Goal: Information Seeking & Learning: Understand process/instructions

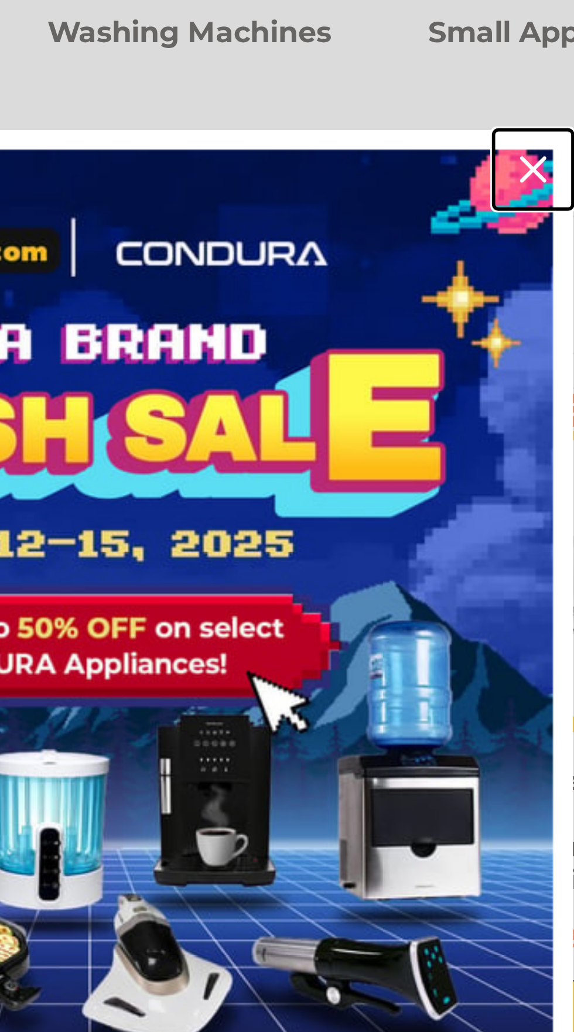
click at [453, 348] on icon "close icon" at bounding box center [453, 347] width 9 height 9
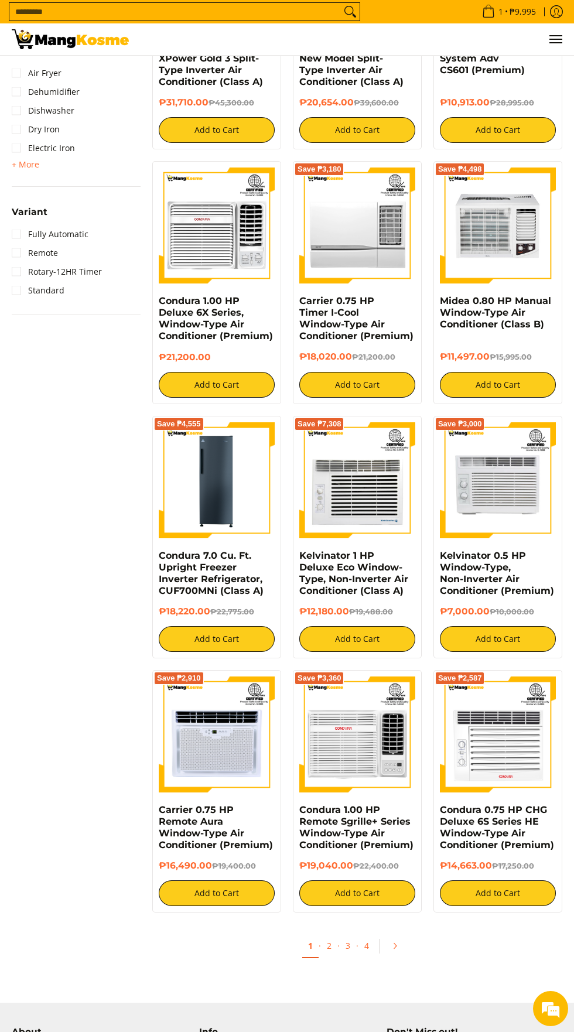
scroll to position [1523, 0]
click at [231, 481] on img at bounding box center [217, 480] width 116 height 116
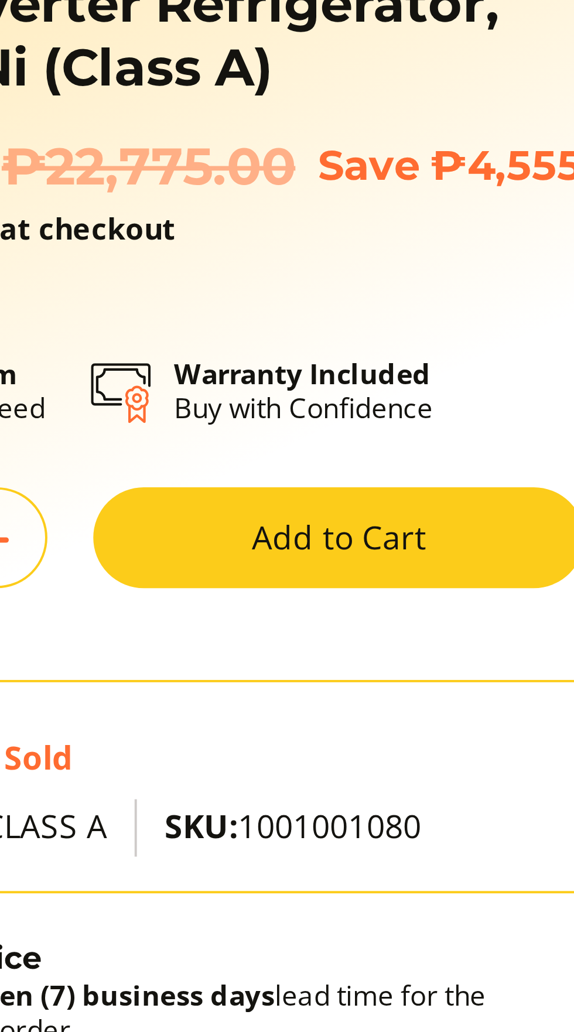
scroll to position [23, 0]
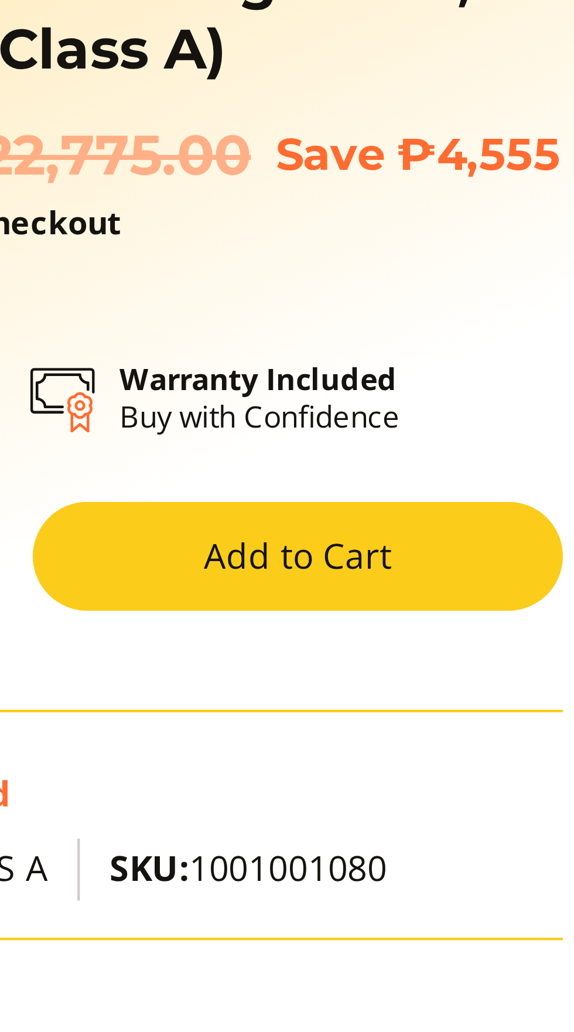
click at [495, 251] on strong "Warranty Included" at bounding box center [490, 246] width 66 height 10
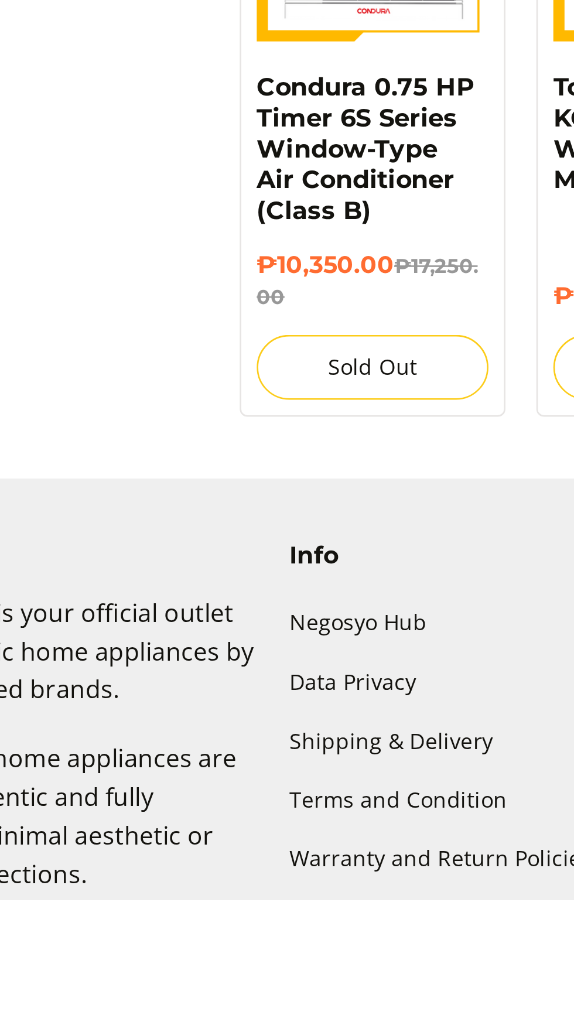
scroll to position [807, 0]
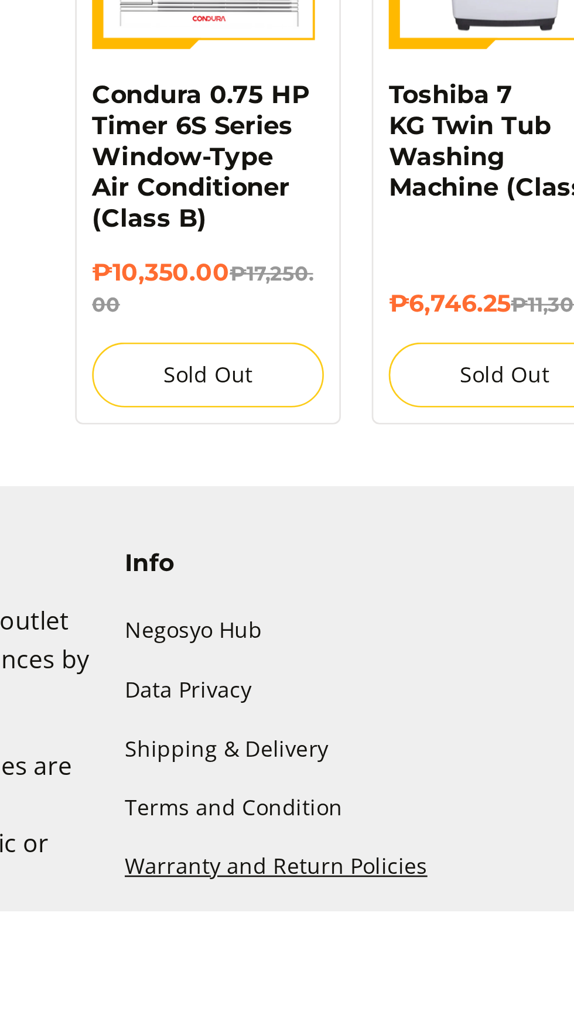
click at [263, 1014] on link "Warranty and Return Policies" at bounding box center [287, 1015] width 176 height 22
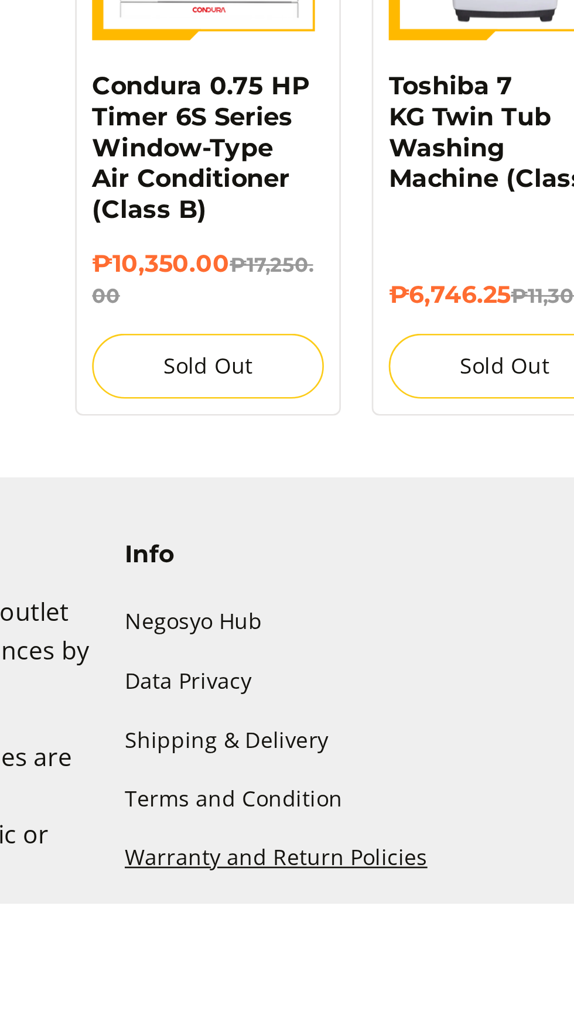
scroll to position [935, 0]
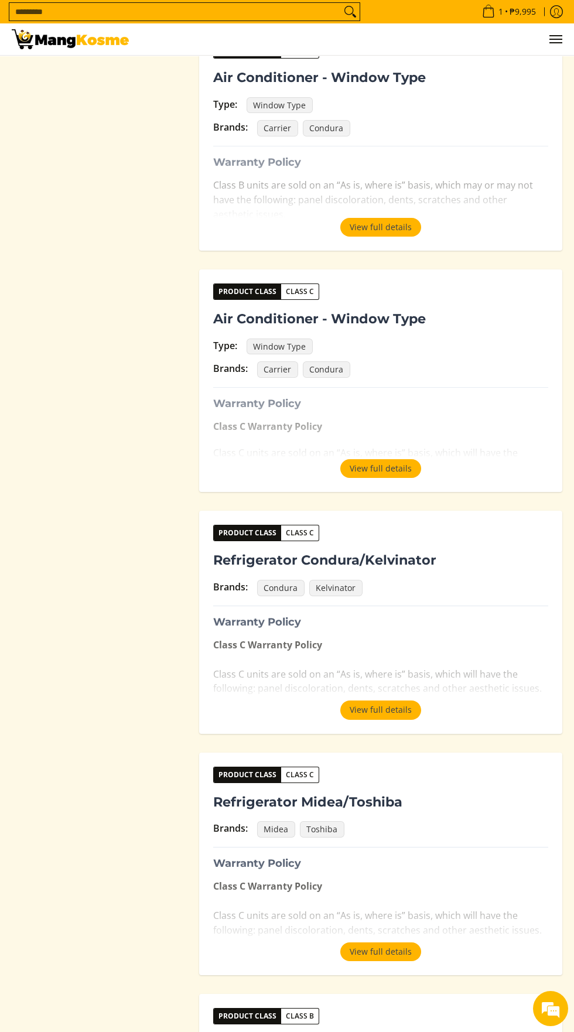
scroll to position [757, 0]
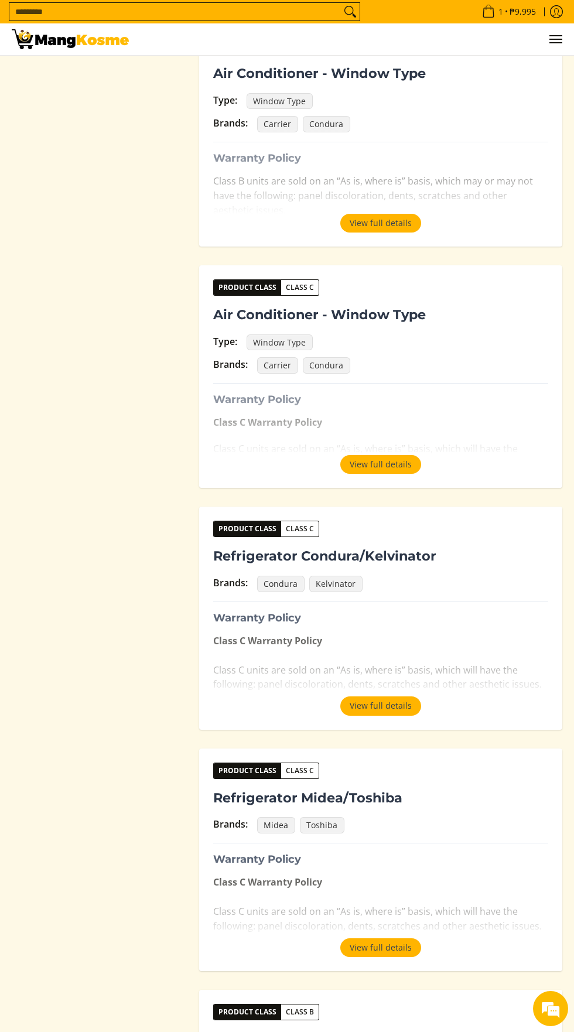
click at [398, 701] on button "View full details" at bounding box center [380, 705] width 81 height 19
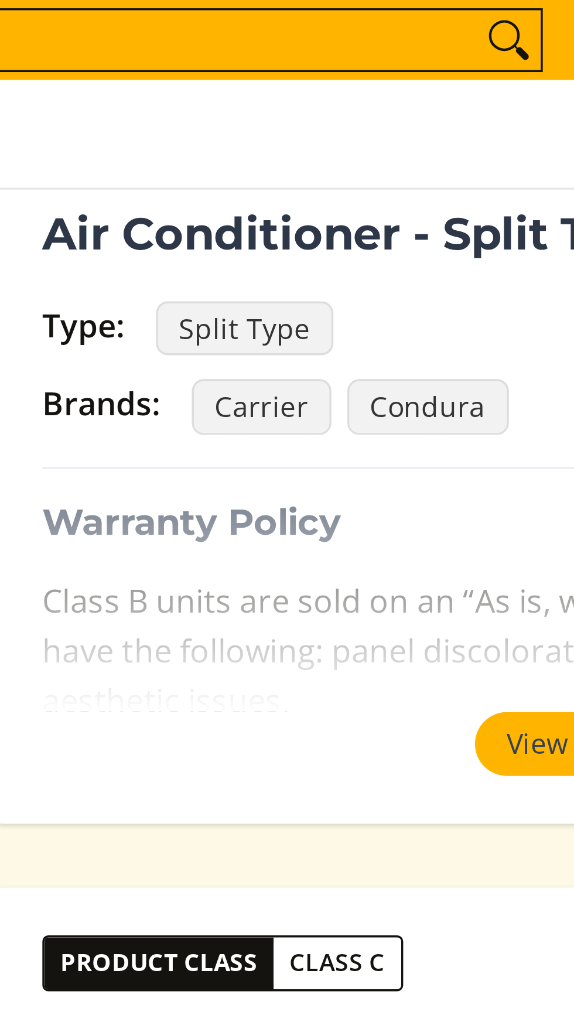
scroll to position [279, 0]
click at [328, 115] on span "Condura" at bounding box center [326, 119] width 47 height 16
click at [333, 115] on span "Condura" at bounding box center [326, 119] width 47 height 16
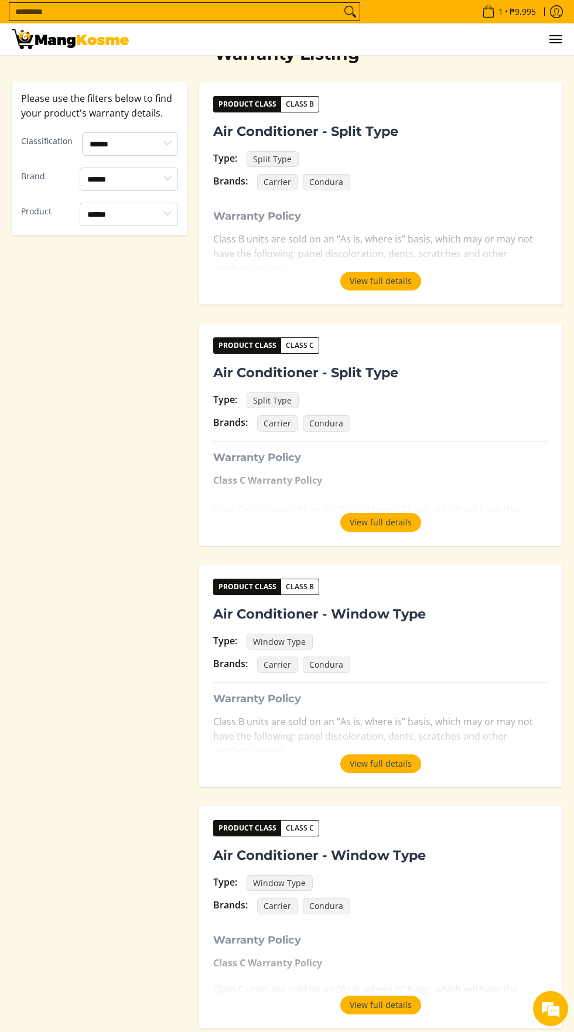
scroll to position [215, 0]
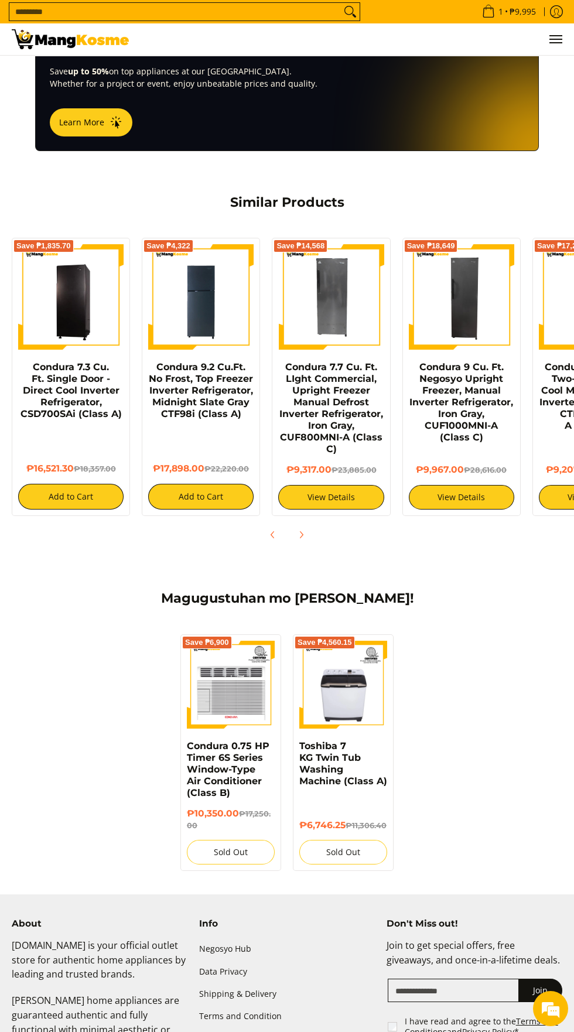
scroll to position [782, 0]
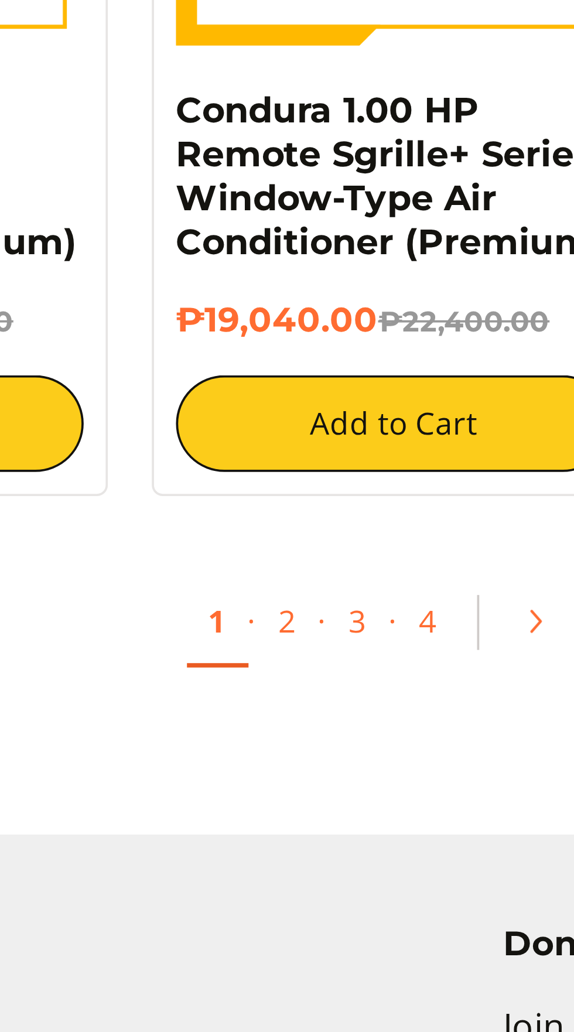
scroll to position [1787, 0]
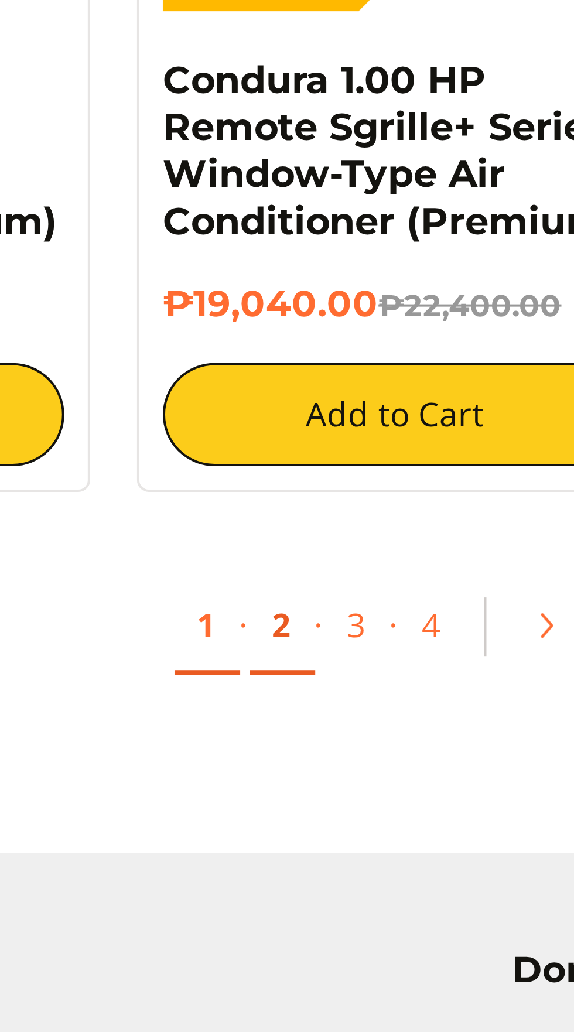
click at [330, 679] on link "2" at bounding box center [329, 681] width 16 height 24
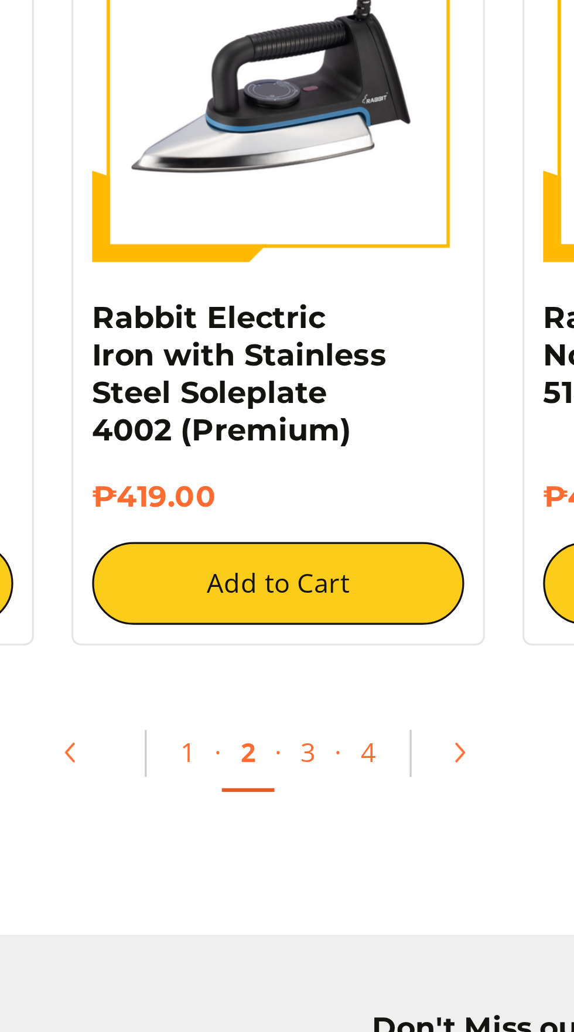
scroll to position [1748, 0]
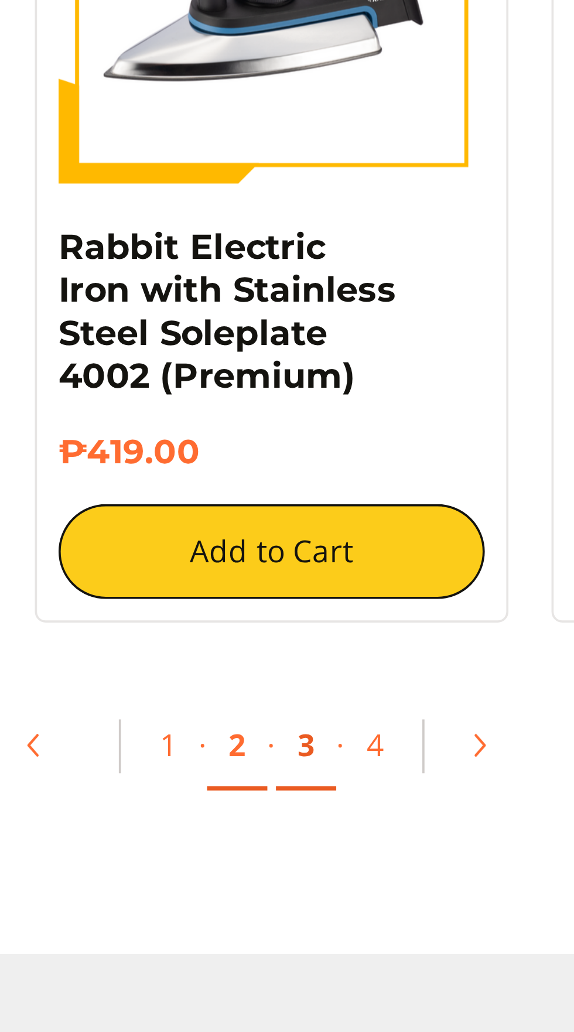
click at [366, 766] on link "3" at bounding box center [366, 767] width 16 height 24
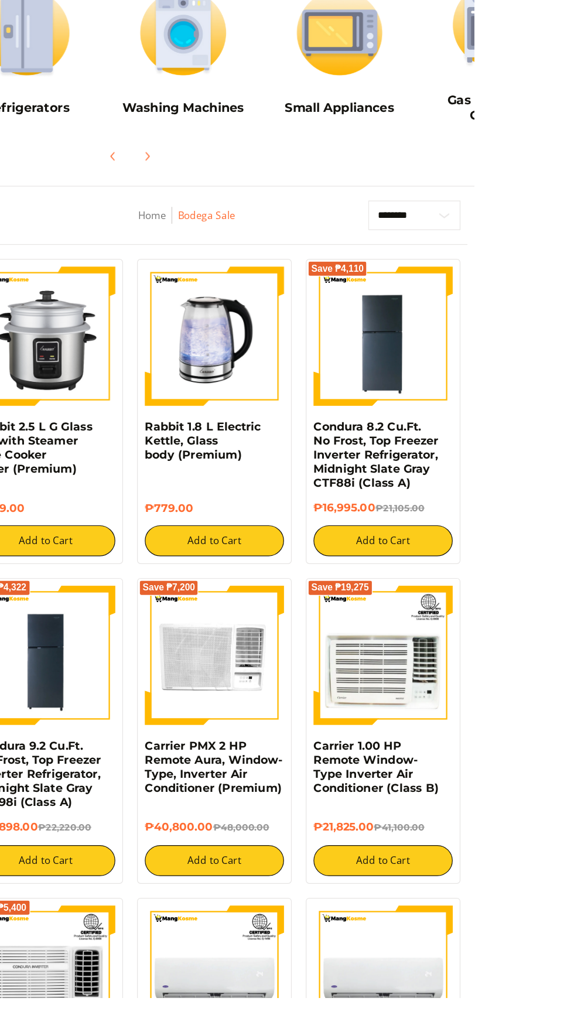
scroll to position [8, 0]
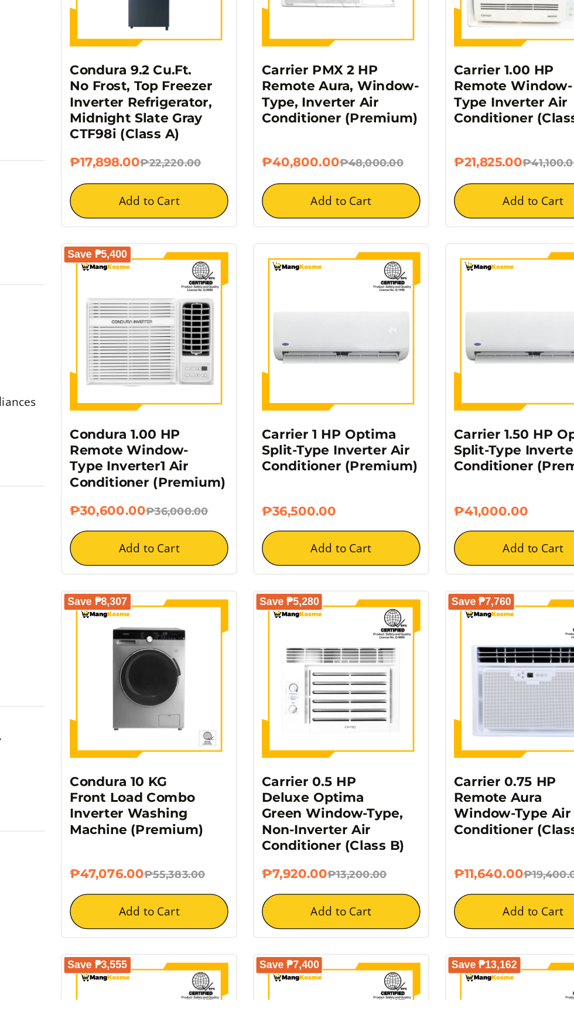
scroll to position [507, 0]
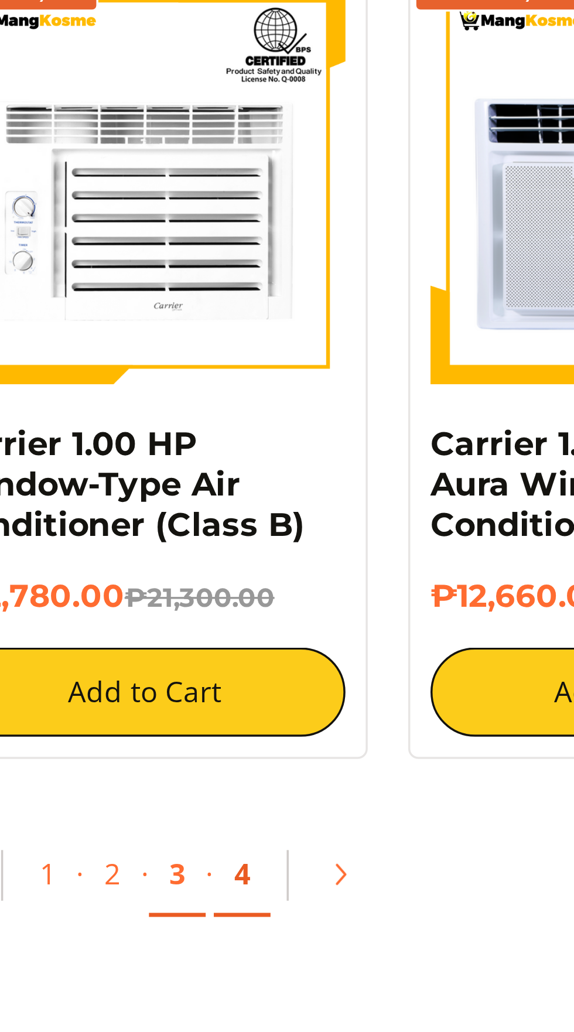
click at [387, 884] on link "4" at bounding box center [385, 886] width 16 height 24
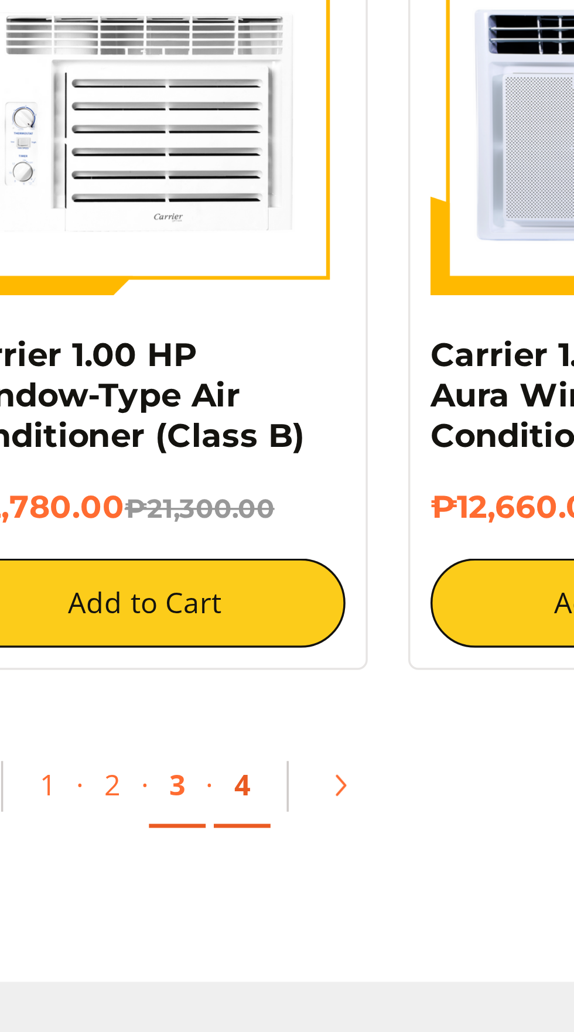
scroll to position [1630, 0]
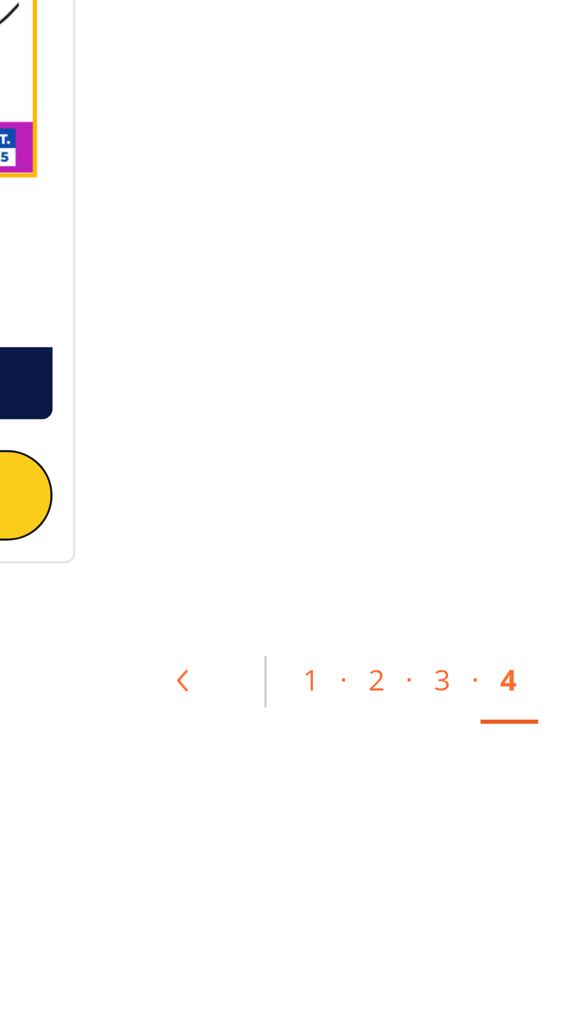
scroll to position [636, 0]
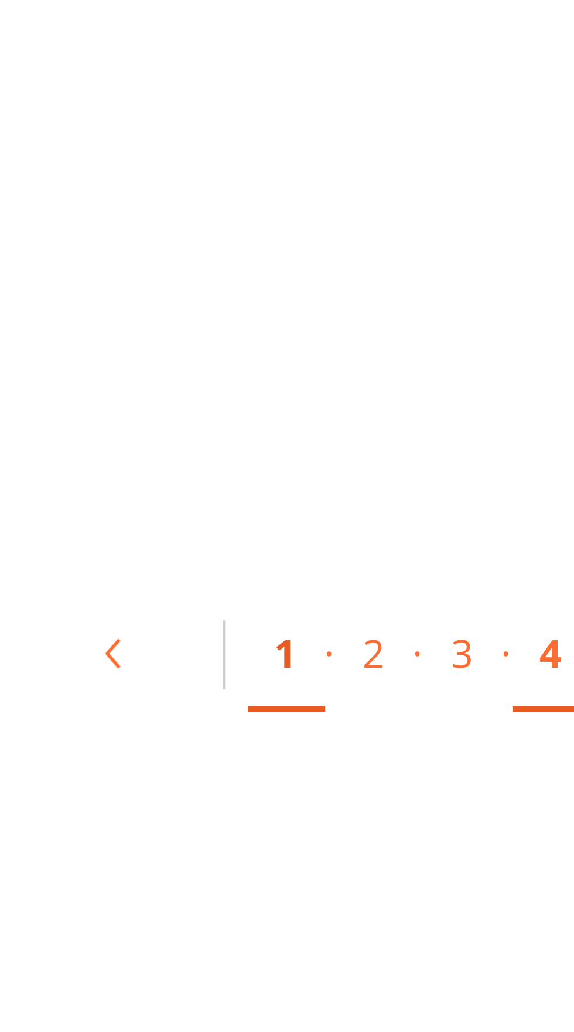
click at [347, 802] on link "1" at bounding box center [348, 807] width 16 height 24
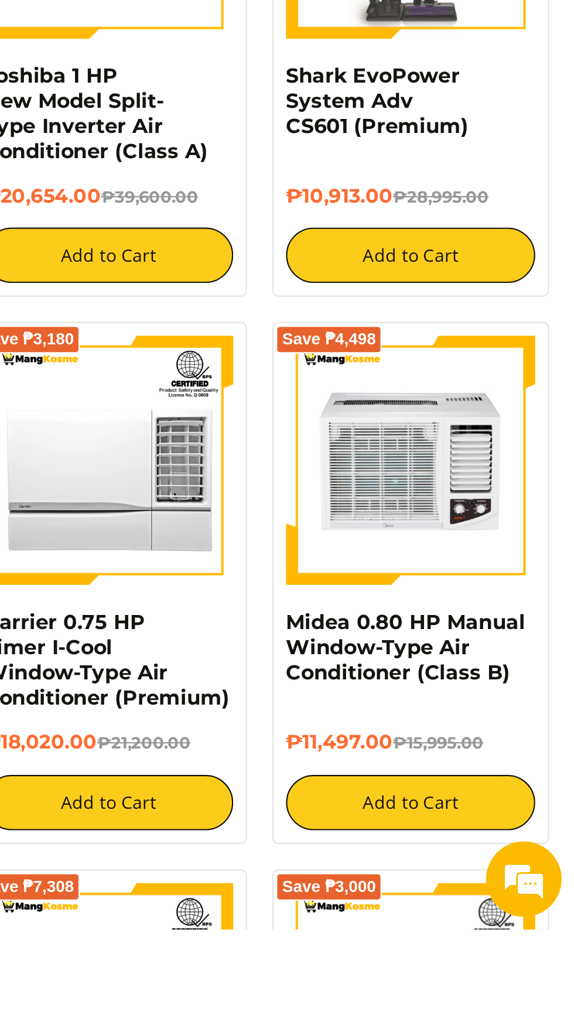
scroll to position [936, 0]
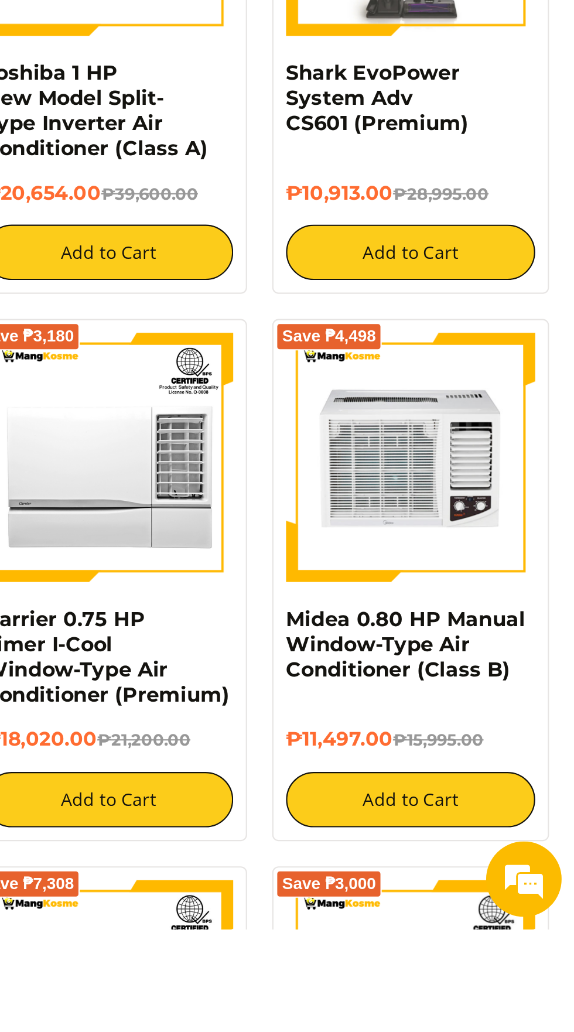
click at [518, 830] on img at bounding box center [498, 812] width 116 height 116
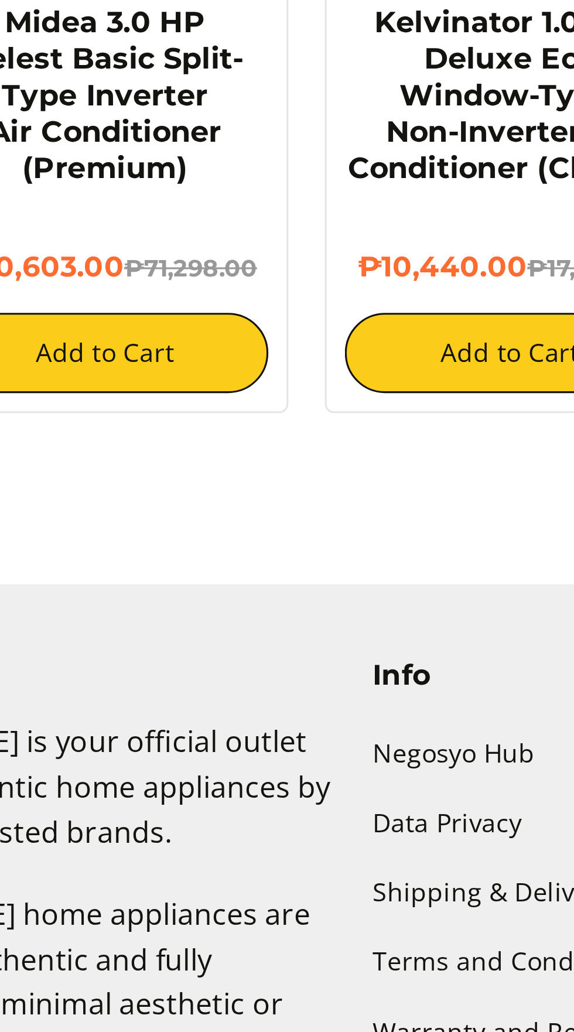
scroll to position [400, 0]
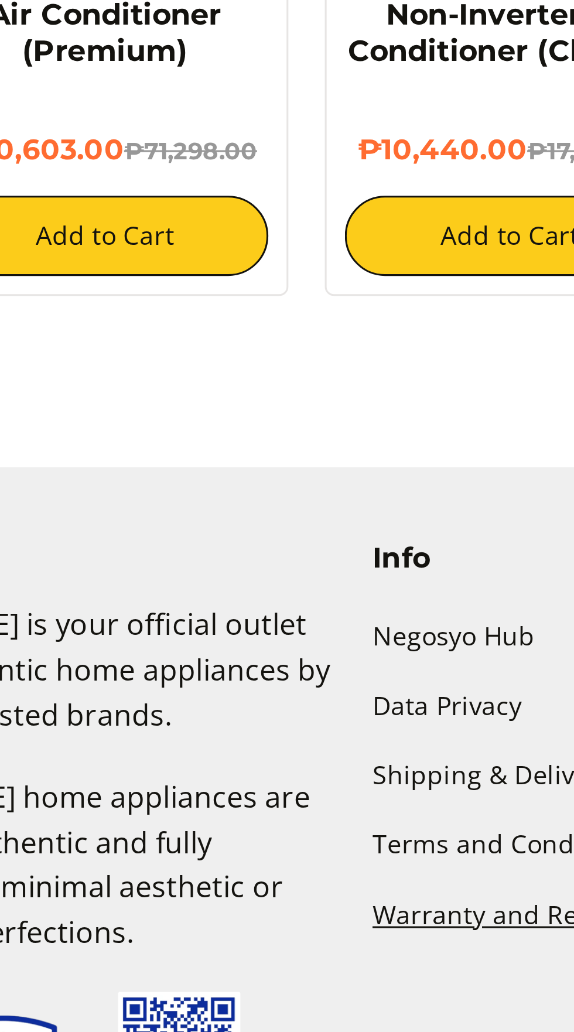
click at [219, 924] on link "Warranty and Return Policies" at bounding box center [287, 930] width 176 height 22
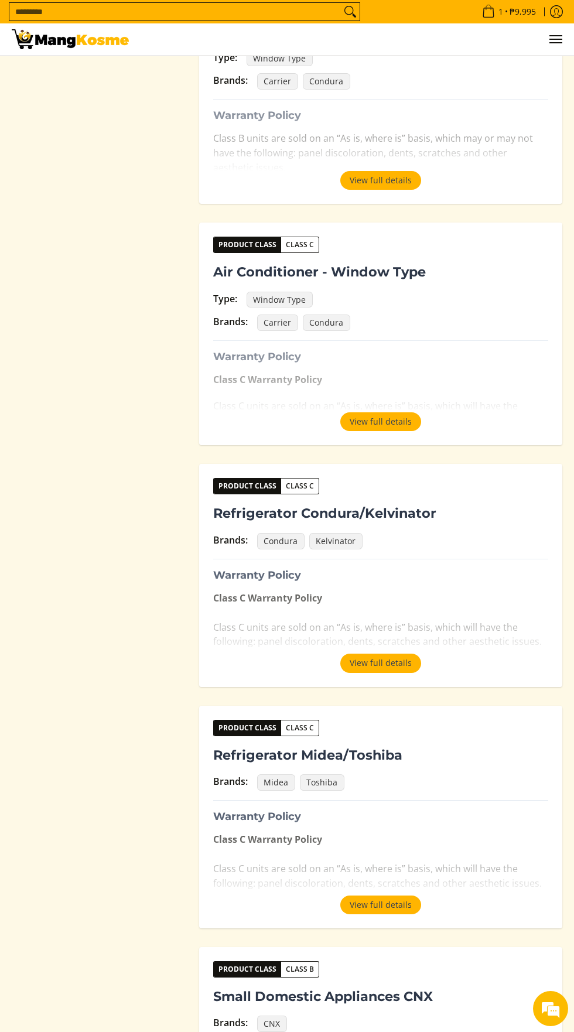
click at [389, 661] on button "View full details" at bounding box center [380, 662] width 81 height 19
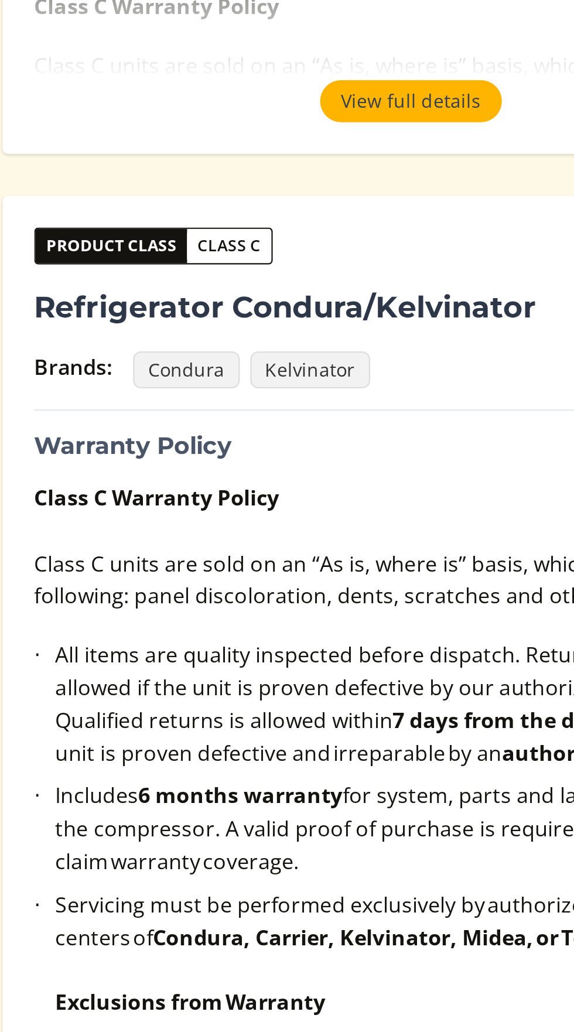
scroll to position [795, 0]
